Goal: Obtain resource: Download file/media

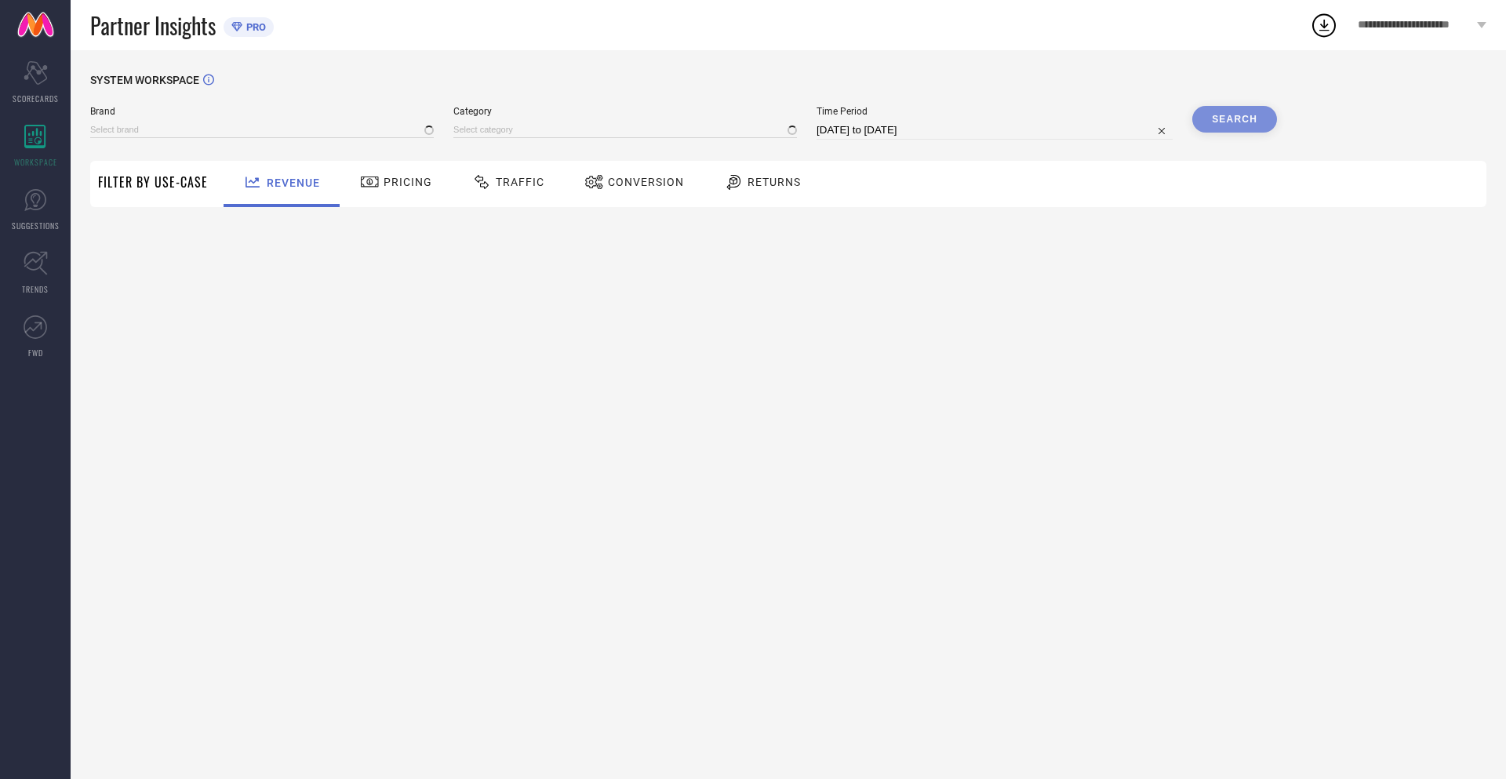
type input "NIKE"
type input "All"
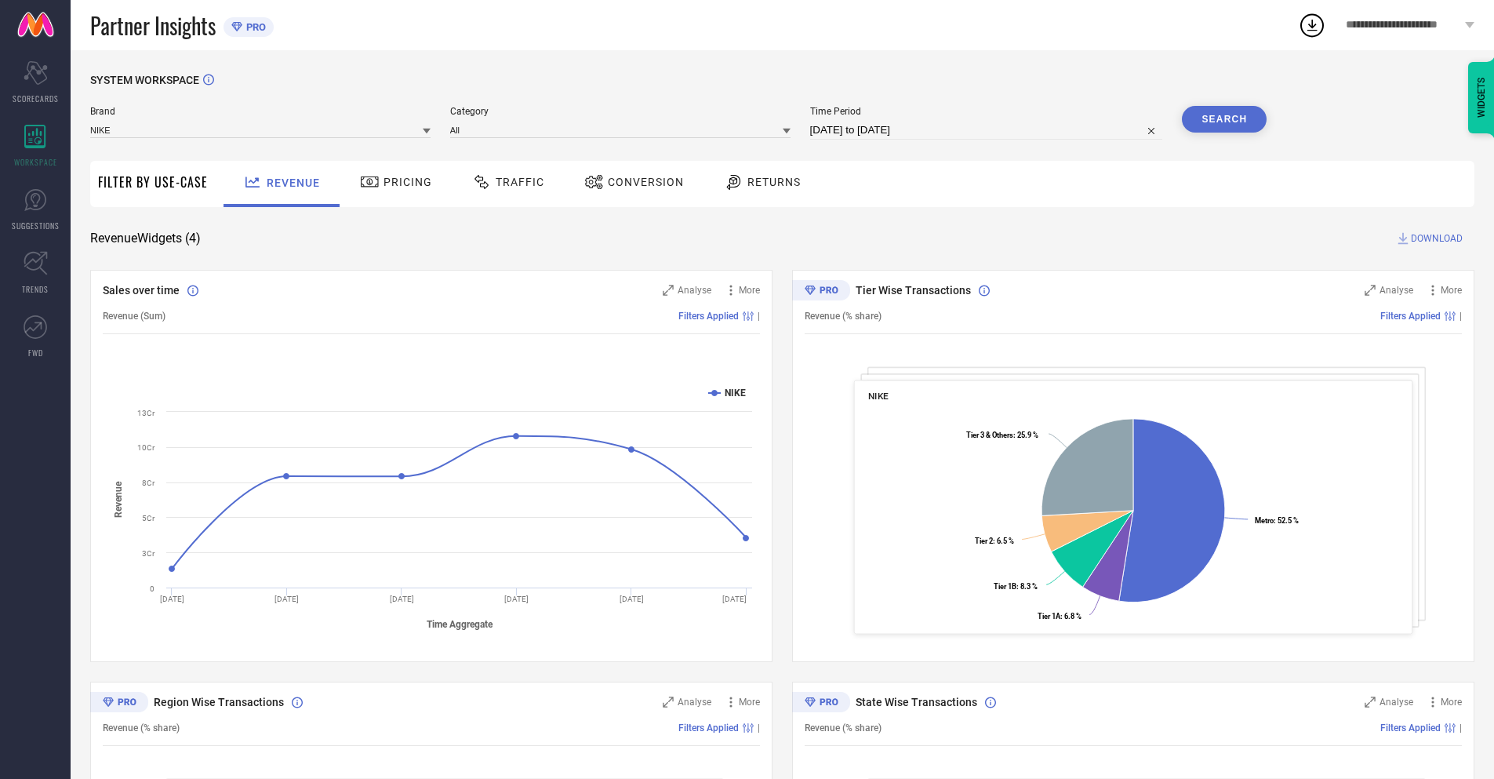
click at [629, 184] on span "Conversion" at bounding box center [646, 182] width 76 height 13
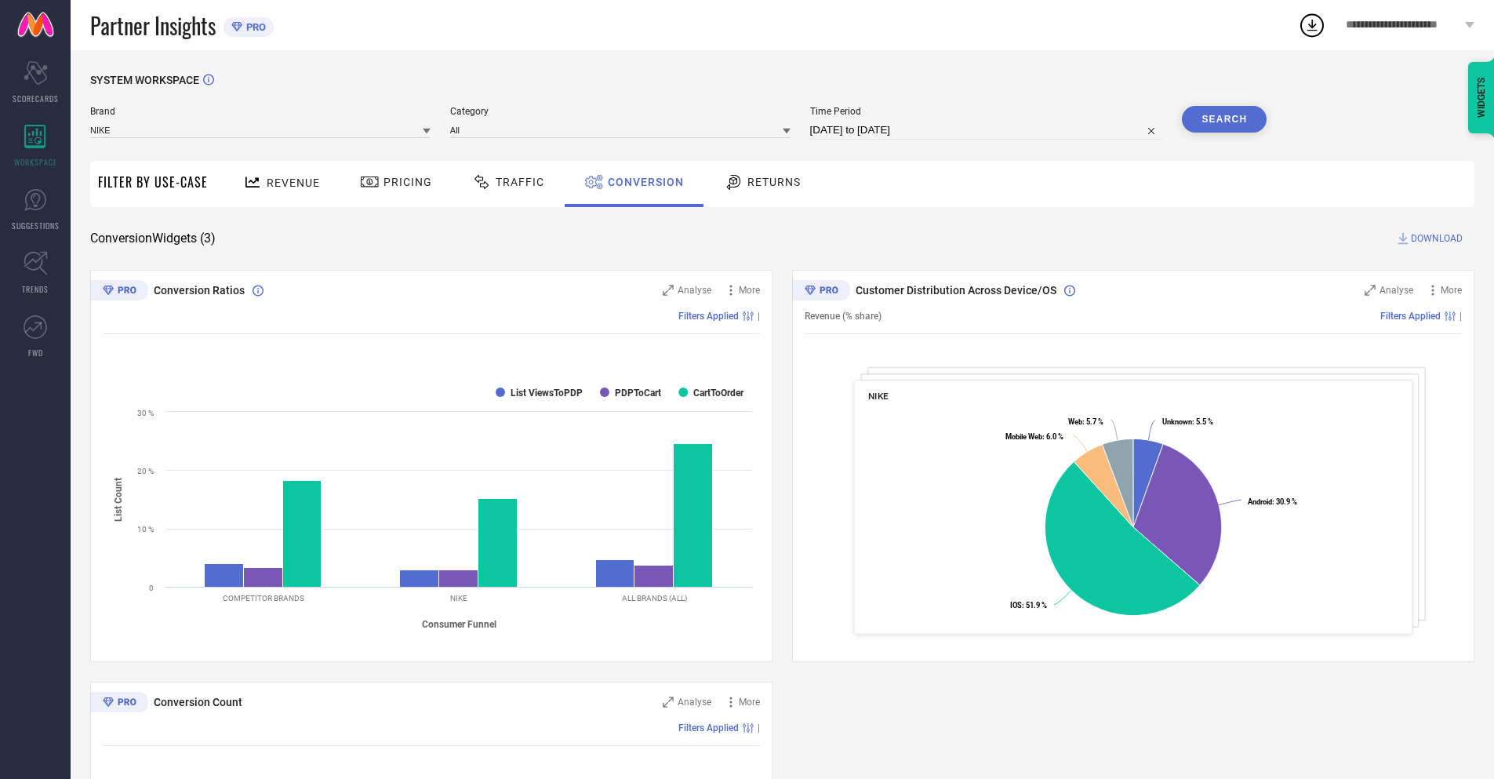
click at [985, 130] on input "[DATE] to [DATE]" at bounding box center [986, 130] width 353 height 19
select select "7"
select select "2025"
select select "8"
select select "2025"
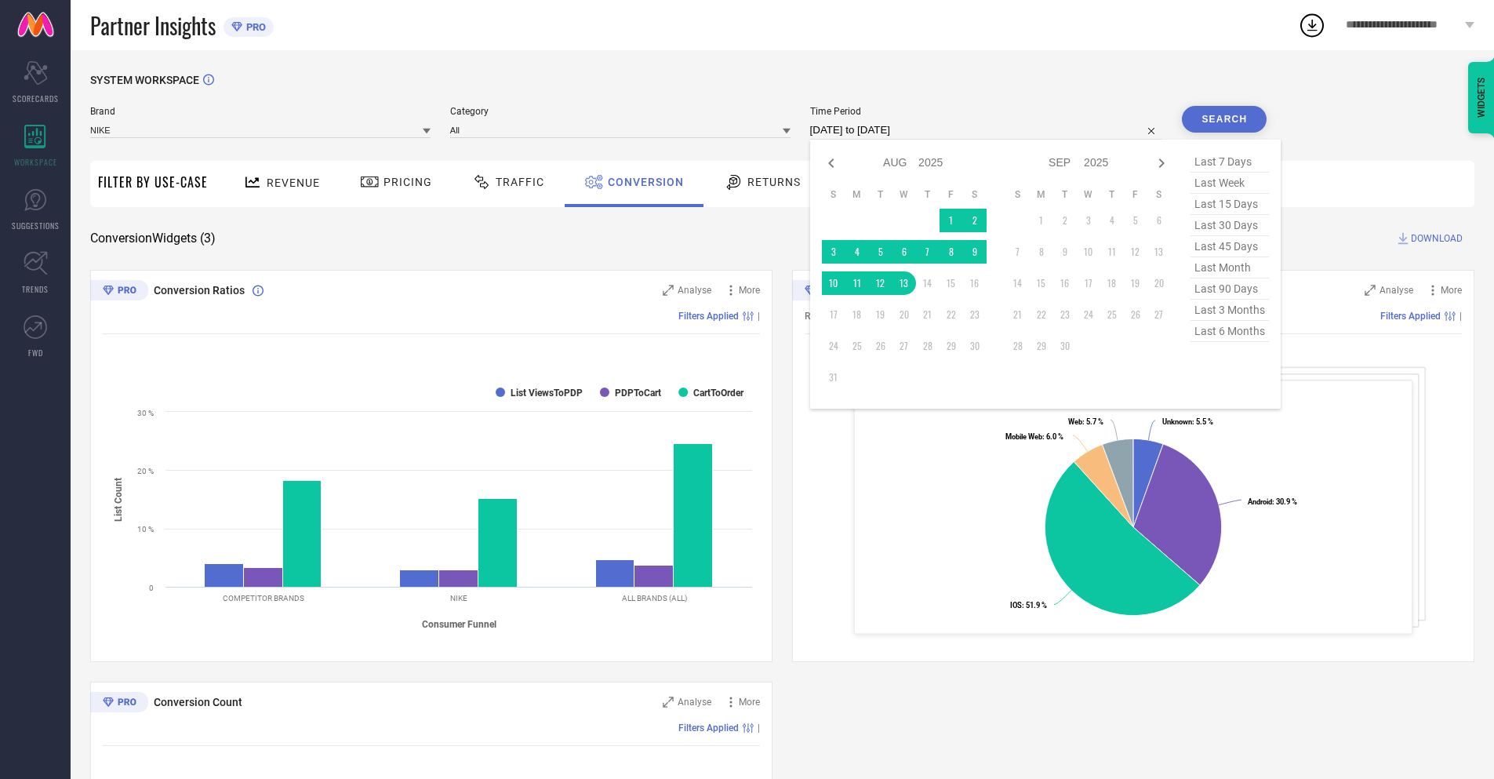
click at [901, 283] on td "13" at bounding box center [904, 283] width 24 height 24
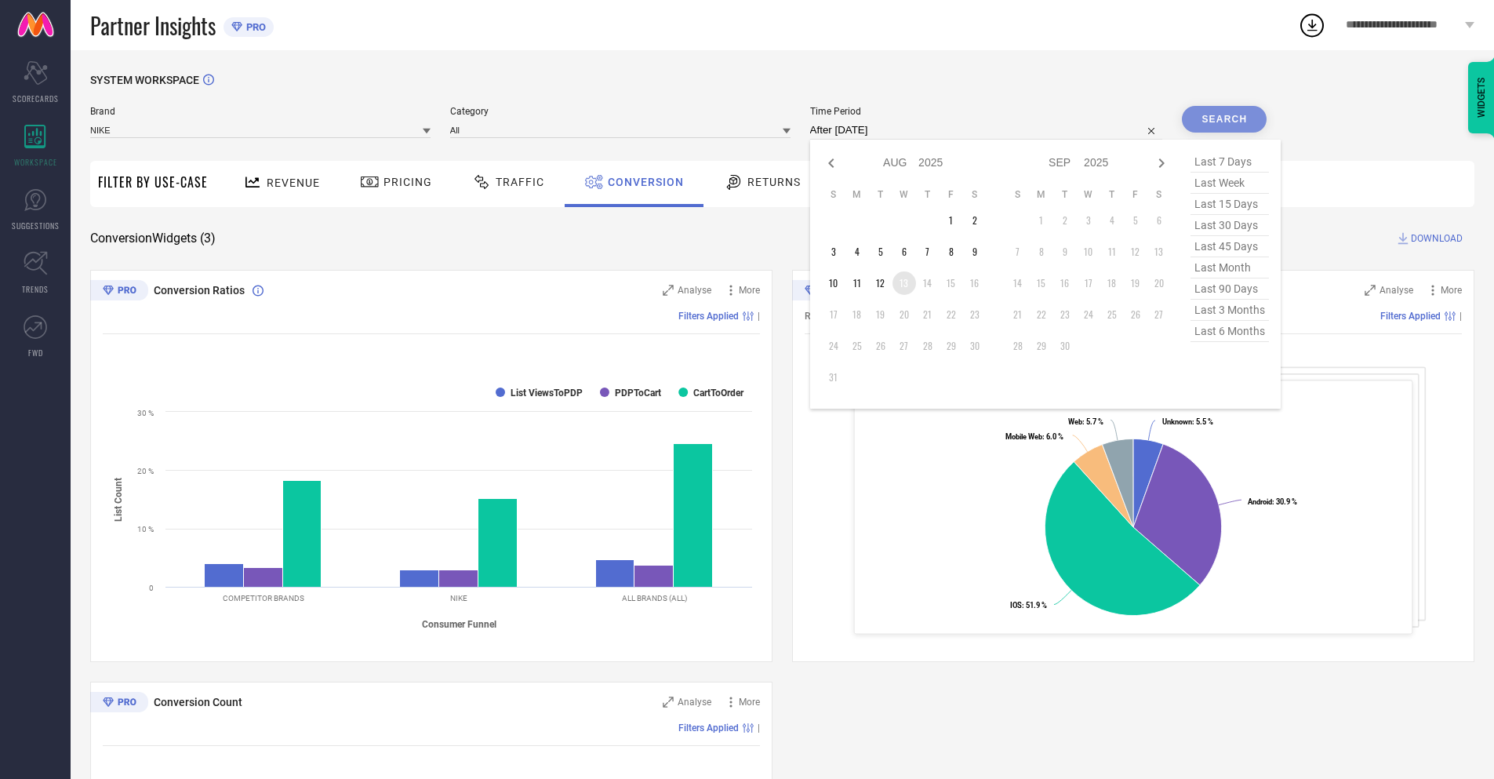
type input "[DATE] to [DATE]"
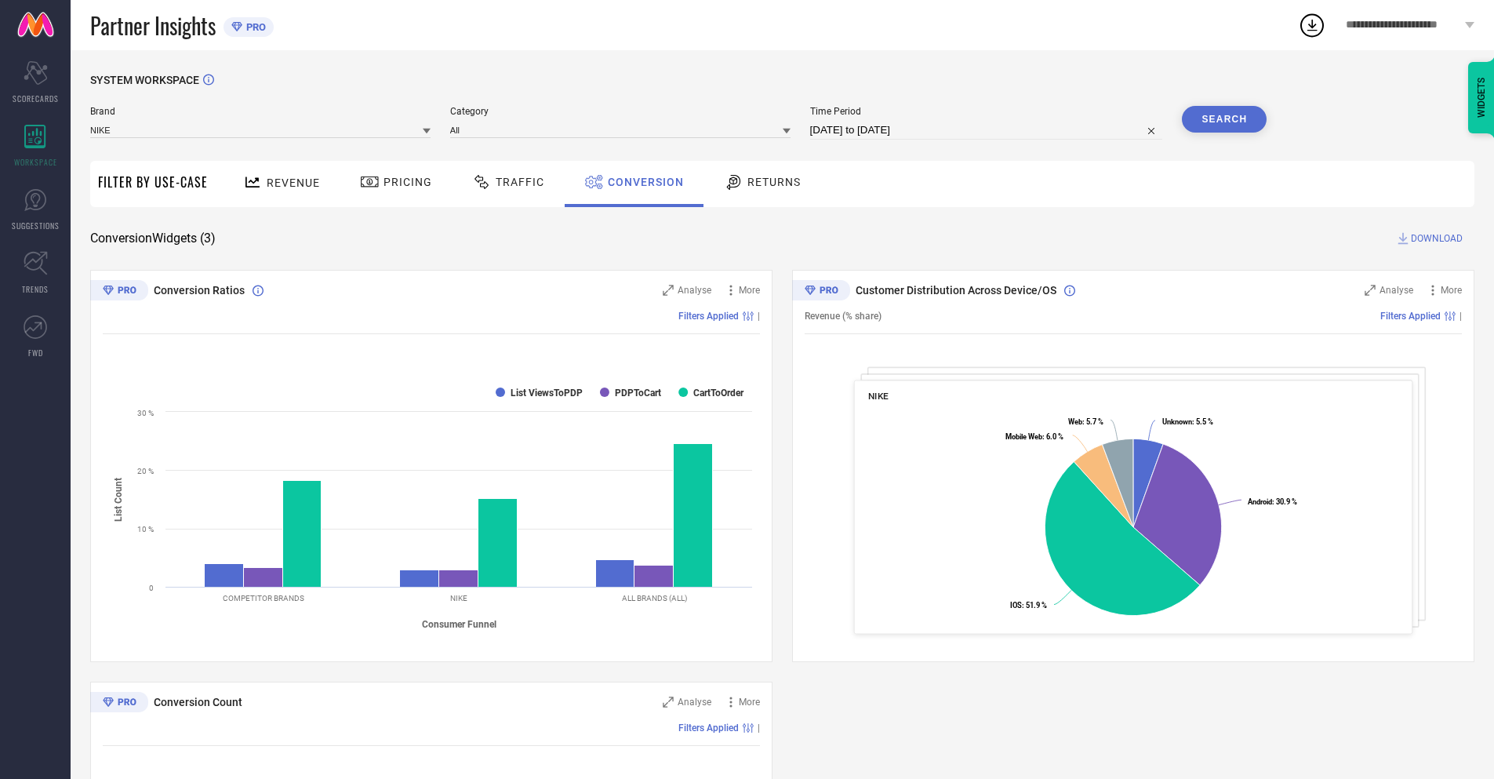
click at [1224, 119] on button "Search" at bounding box center [1224, 119] width 85 height 27
click at [1437, 238] on span "DOWNLOAD" at bounding box center [1437, 239] width 52 height 16
